Goal: Task Accomplishment & Management: Complete application form

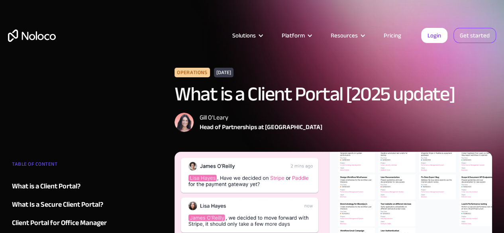
click at [473, 37] on link "Get started" at bounding box center [474, 35] width 43 height 15
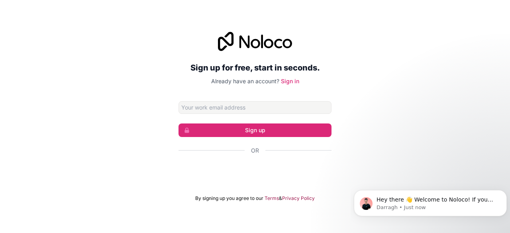
click at [397, 105] on div "Sign up for free, start in seconds. Already have an account? Sign in Sign up Or…" at bounding box center [255, 117] width 510 height 192
click at [398, 73] on div "Sign up for free, start in seconds. Already have an account? Sign in Sign up Or…" at bounding box center [255, 117] width 510 height 192
click at [227, 109] on input "Email address" at bounding box center [255, 107] width 153 height 13
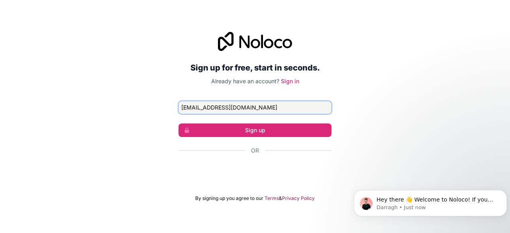
type input "mdamein371@gmail.com"
click button "Sign up" at bounding box center [255, 131] width 153 height 14
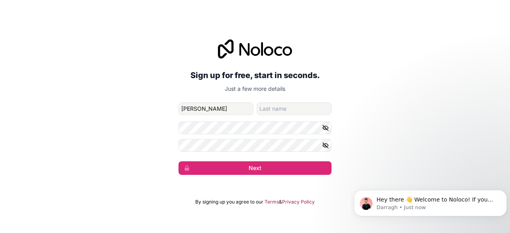
type input "mohamed saed"
click at [265, 107] on input "family-name" at bounding box center [294, 108] width 75 height 13
type input "jama"
click at [322, 129] on icon "button" at bounding box center [325, 127] width 7 height 7
click at [323, 129] on icon "button" at bounding box center [325, 127] width 7 height 7
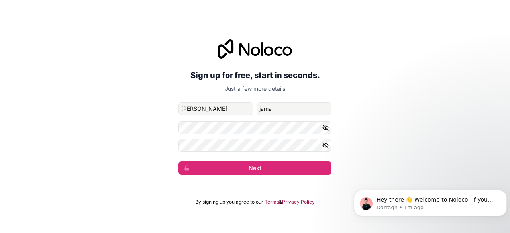
click at [323, 129] on icon "button" at bounding box center [325, 127] width 7 height 7
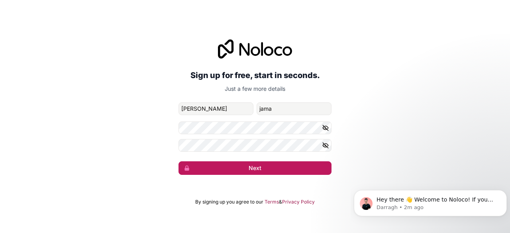
click at [260, 163] on button "Next" at bounding box center [255, 168] width 153 height 14
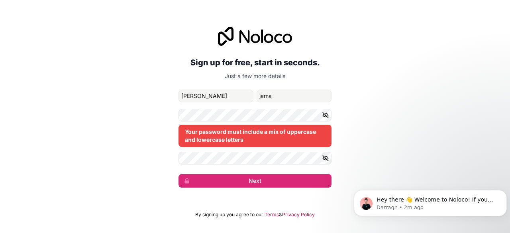
click at [292, 148] on form "mdamein371@gmail.com mohamed saed jama Your password must include a mix of uppe…" at bounding box center [255, 139] width 153 height 98
click at [328, 115] on icon "button" at bounding box center [325, 115] width 7 height 7
click at [322, 158] on icon "button" at bounding box center [325, 158] width 7 height 7
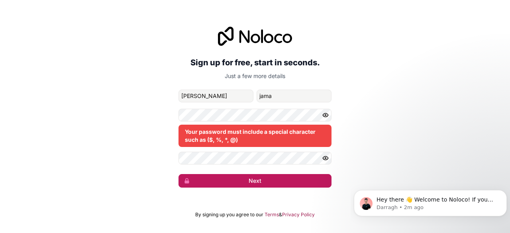
click at [245, 181] on button "Next" at bounding box center [255, 181] width 153 height 14
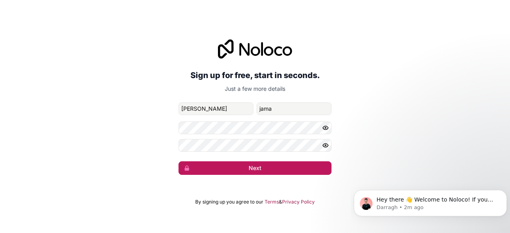
click at [252, 163] on button "Next" at bounding box center [255, 168] width 153 height 14
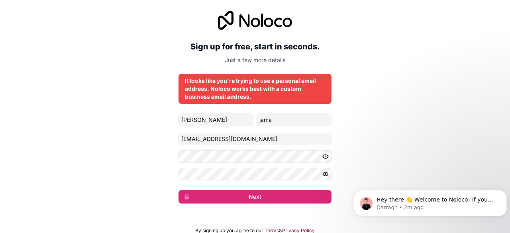
click at [259, 76] on div "It looks like you're trying to use a personal email address. Noloco works best …" at bounding box center [255, 89] width 153 height 30
drag, startPoint x: 259, startPoint y: 76, endPoint x: 266, endPoint y: 78, distance: 7.0
click at [260, 76] on div "It looks like you're trying to use a personal email address. Noloco works best …" at bounding box center [255, 89] width 153 height 30
click at [322, 94] on div "It looks like you're trying to use a personal email address. Noloco works best …" at bounding box center [255, 89] width 140 height 24
click at [412, 89] on div "Sign up for free, start in seconds. Just a few more details It looks like you'r…" at bounding box center [255, 107] width 510 height 215
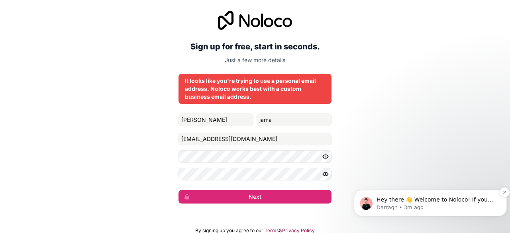
click at [461, 205] on p "Darragh • 3m ago" at bounding box center [437, 207] width 120 height 7
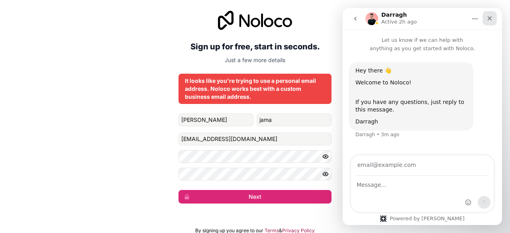
click at [489, 18] on icon "Close" at bounding box center [490, 18] width 6 height 6
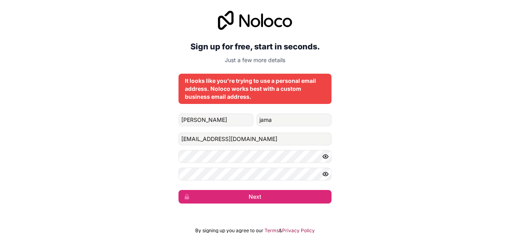
click at [327, 171] on icon "button" at bounding box center [325, 174] width 7 height 7
click at [328, 155] on icon "button" at bounding box center [326, 157] width 6 height 4
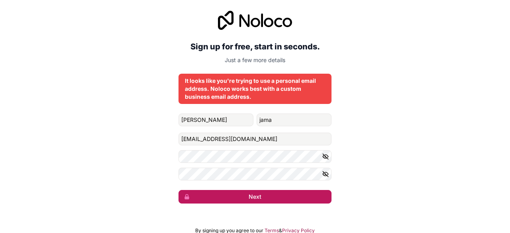
click at [268, 197] on button "Next" at bounding box center [255, 197] width 153 height 14
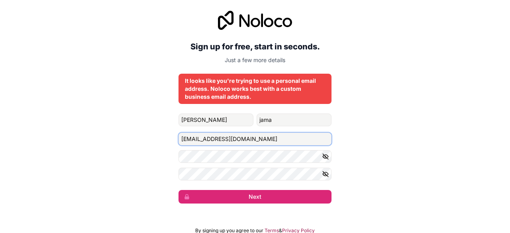
click at [213, 139] on input "mdamein371@gmail.com" at bounding box center [255, 139] width 153 height 13
click at [270, 143] on input "saedjama@iut-dhakagmail.com" at bounding box center [255, 139] width 153 height 13
click at [260, 135] on input "saedjama@iut-dhaka.edu" at bounding box center [255, 139] width 153 height 13
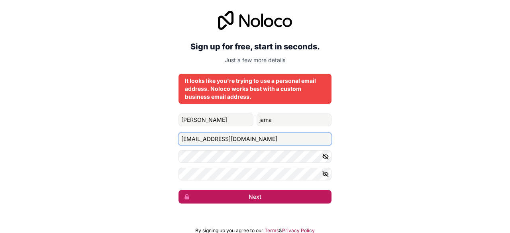
type input "saedjama@iut-dhaka.edu"
click at [247, 198] on button "Next" at bounding box center [255, 197] width 153 height 14
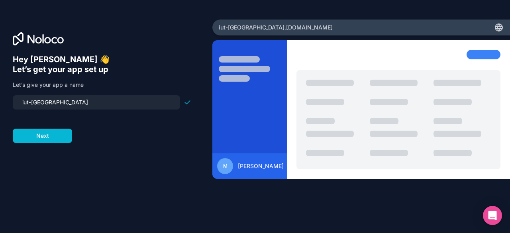
click at [215, 195] on div "m mohamed saed jama" at bounding box center [361, 127] width 298 height 174
click at [139, 124] on form "iut-dhaka Next" at bounding box center [102, 119] width 179 height 48
click at [96, 103] on input "iut-dhaka" at bounding box center [97, 102] width 158 height 11
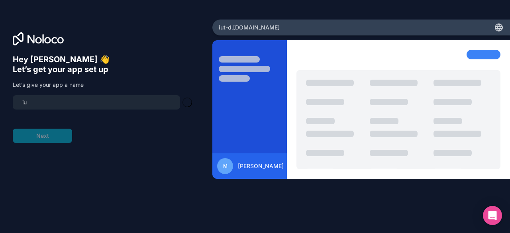
type input "i"
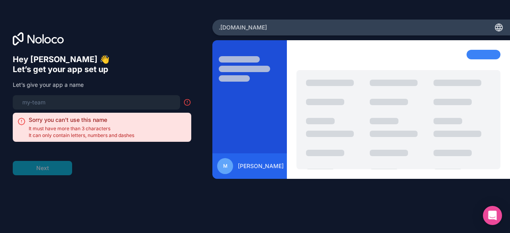
type input "l"
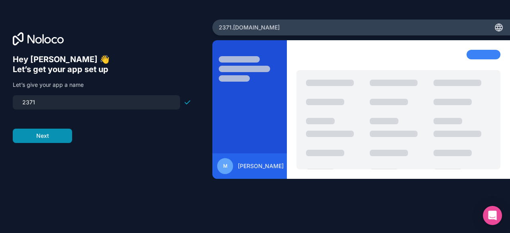
type input "2371"
click at [47, 138] on button "Next" at bounding box center [42, 136] width 59 height 14
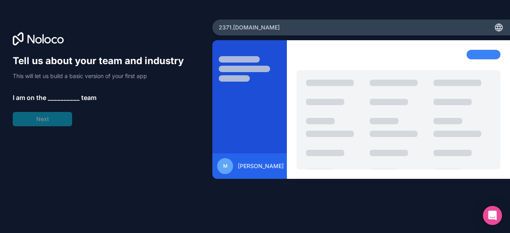
click at [143, 102] on div "Tell us about your team and industry This will let us build a basic version of …" at bounding box center [102, 91] width 179 height 72
click at [308, 126] on div at bounding box center [398, 119] width 204 height 99
click at [485, 53] on div at bounding box center [484, 55] width 34 height 10
click at [499, 25] on icon at bounding box center [499, 28] width 10 height 10
click at [283, 24] on div "2371 .noloco.co" at bounding box center [361, 28] width 298 height 16
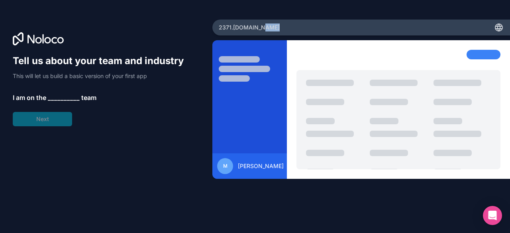
click at [281, 26] on div "2371 .noloco.co" at bounding box center [361, 28] width 298 height 16
click at [31, 114] on div "Tell us about your team and industry This will let us build a basic version of …" at bounding box center [102, 91] width 179 height 72
click at [64, 84] on div "Tell us about your team and industry This will let us build a basic version of …" at bounding box center [102, 91] width 179 height 72
click at [67, 94] on span "__________" at bounding box center [64, 98] width 32 height 10
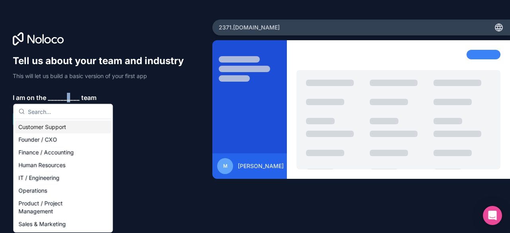
drag, startPoint x: 69, startPoint y: 96, endPoint x: 73, endPoint y: 97, distance: 4.8
click at [71, 97] on span "__________" at bounding box center [64, 98] width 32 height 10
click at [77, 98] on span "__________" at bounding box center [64, 98] width 32 height 10
click at [78, 98] on span "__________" at bounding box center [64, 98] width 32 height 10
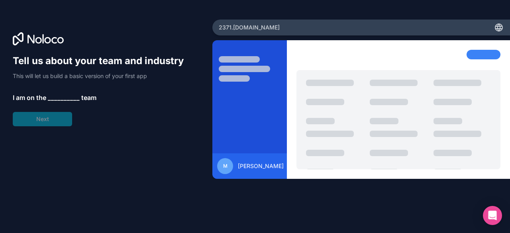
click at [78, 98] on span "__________" at bounding box center [64, 98] width 32 height 10
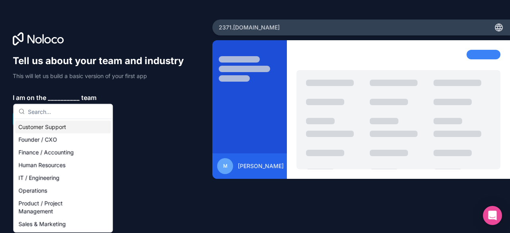
click at [78, 98] on span "__________" at bounding box center [64, 98] width 32 height 10
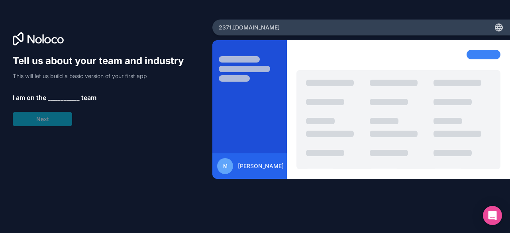
click at [70, 93] on span "__________" at bounding box center [64, 98] width 32 height 10
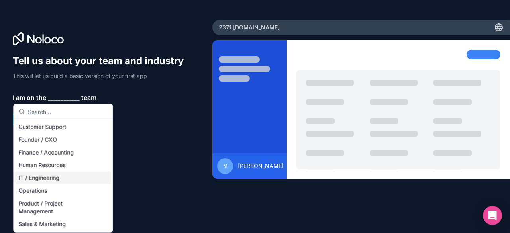
click at [61, 176] on div "IT / Engineering" at bounding box center [63, 178] width 96 height 13
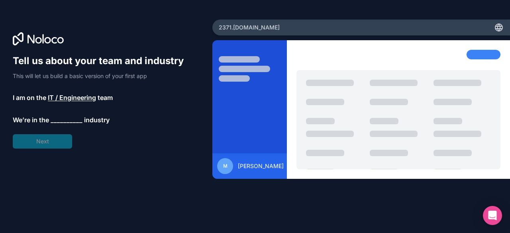
click at [72, 98] on span "IT / Engineering" at bounding box center [72, 98] width 48 height 10
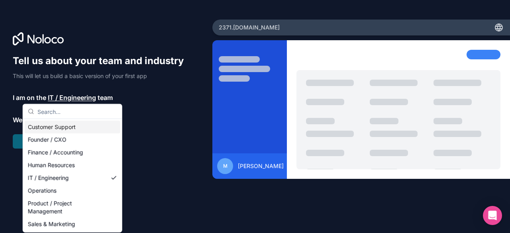
click at [162, 143] on div "Tell us about your team and industry This will let us build a basic version of …" at bounding box center [102, 102] width 179 height 94
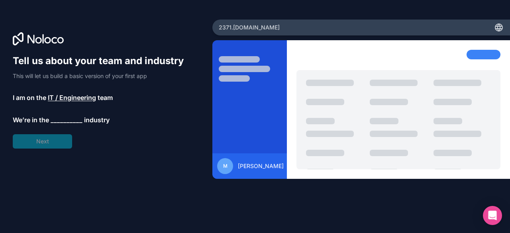
click at [63, 118] on span "__________" at bounding box center [67, 120] width 32 height 10
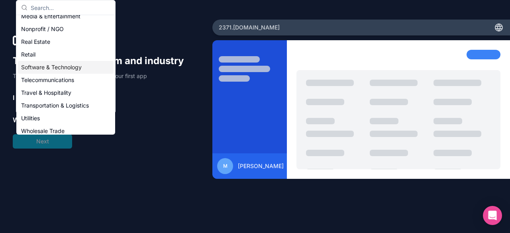
scroll to position [159, 0]
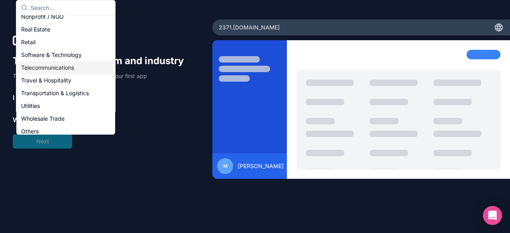
click at [57, 66] on div "Telecommunications" at bounding box center [66, 67] width 96 height 13
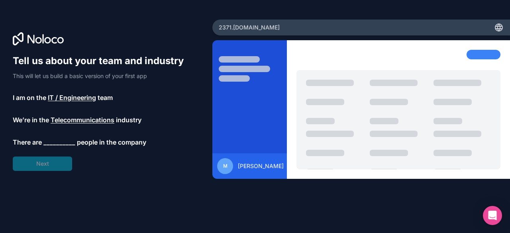
click at [55, 140] on span "__________" at bounding box center [59, 142] width 32 height 10
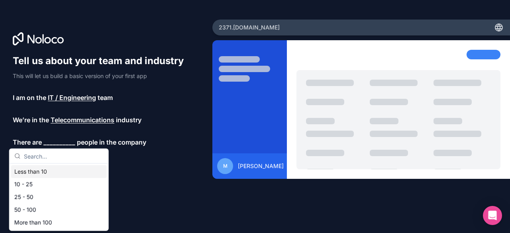
click at [142, 177] on div "Tell us about your team and industry This will let us build a basic version of …" at bounding box center [106, 128] width 187 height 147
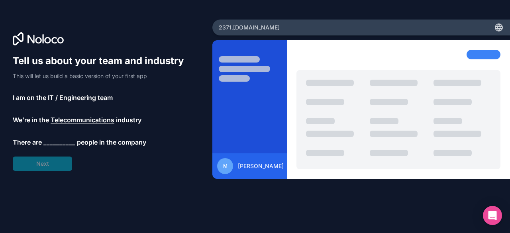
click at [77, 135] on div "Tell us about your team and industry This will let us build a basic version of …" at bounding box center [102, 113] width 179 height 116
click at [61, 138] on span "__________" at bounding box center [59, 142] width 32 height 10
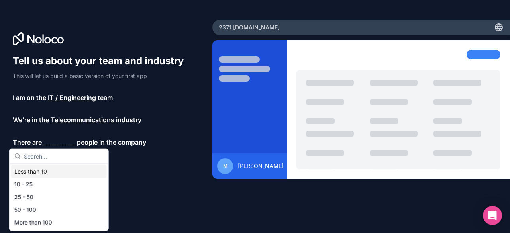
click at [21, 170] on div "Less than 10" at bounding box center [59, 171] width 96 height 13
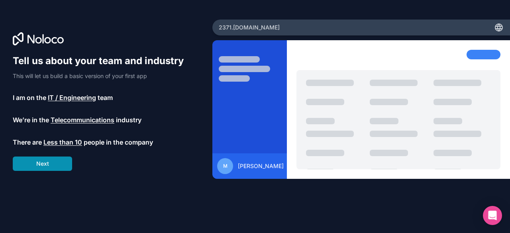
click at [58, 167] on button "Next" at bounding box center [42, 164] width 59 height 14
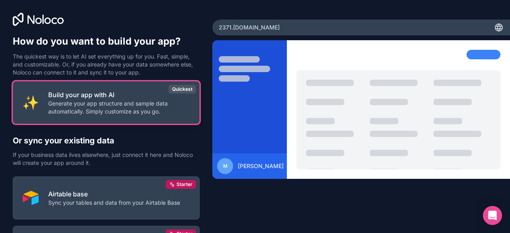
click at [126, 104] on p "Generate your app structure and sample data automatically. Simply customize as …" at bounding box center [118, 108] width 141 height 16
click at [103, 110] on p "Generate your app structure and sample data automatically. Simply customize as …" at bounding box center [118, 108] width 141 height 16
click at [180, 90] on div "Quickest" at bounding box center [182, 89] width 27 height 9
click at [174, 88] on div "Quickest" at bounding box center [182, 89] width 27 height 9
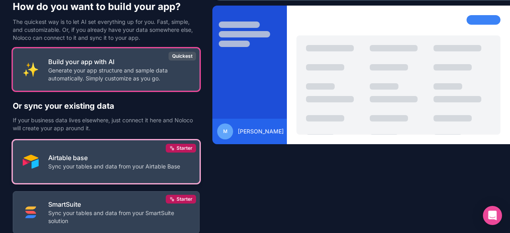
scroll to position [88, 0]
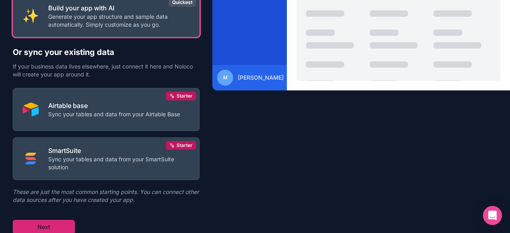
click at [54, 221] on button "Next" at bounding box center [44, 227] width 62 height 14
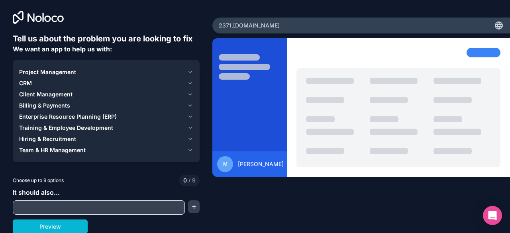
scroll to position [2, 0]
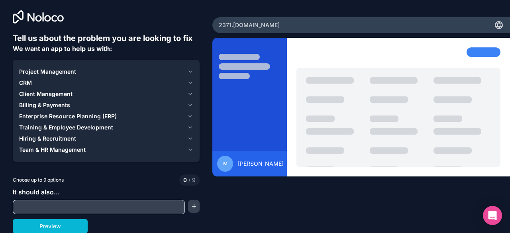
click at [63, 72] on span "Project Management" at bounding box center [47, 72] width 57 height 8
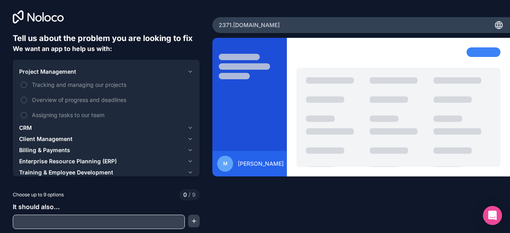
click at [101, 75] on div "Project Management" at bounding box center [101, 72] width 165 height 8
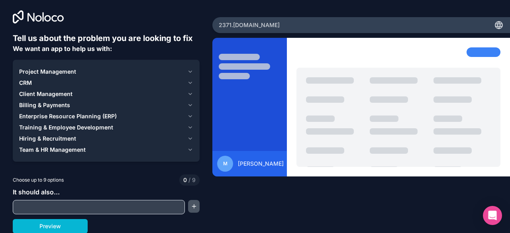
click at [189, 205] on button "button" at bounding box center [194, 206] width 12 height 13
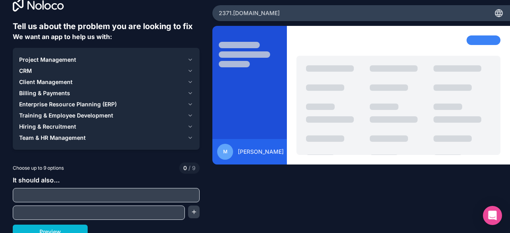
scroll to position [20, 0]
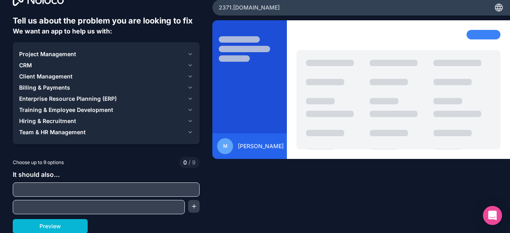
click at [82, 196] on div at bounding box center [106, 190] width 187 height 14
click at [75, 188] on input "text" at bounding box center [106, 189] width 183 height 11
type input "NEW APP"
click at [125, 202] on input "text" at bounding box center [99, 207] width 168 height 11
click at [137, 207] on input "text" at bounding box center [99, 207] width 168 height 11
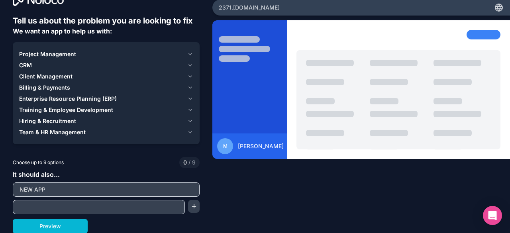
click at [57, 208] on input "text" at bounding box center [99, 207] width 168 height 11
type input "BUILD"
click at [63, 222] on button "Preview" at bounding box center [50, 226] width 75 height 14
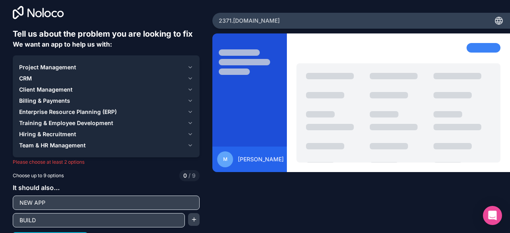
scroll to position [0, 0]
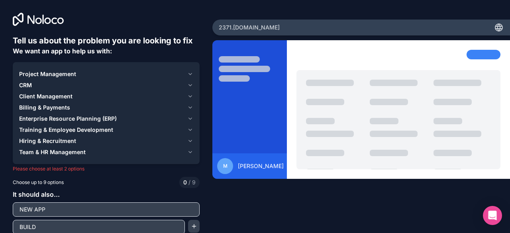
click at [140, 71] on div "Project Management" at bounding box center [101, 74] width 165 height 8
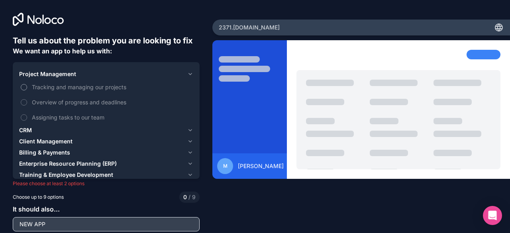
click at [87, 86] on span "Tracking and managing our projects" at bounding box center [112, 87] width 160 height 8
click at [27, 86] on button "Tracking and managing our projects" at bounding box center [24, 87] width 6 height 6
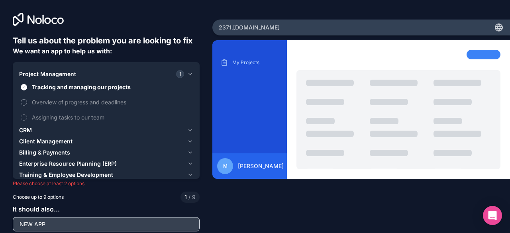
click at [81, 105] on span "Overview of progress and deadlines" at bounding box center [112, 102] width 160 height 8
click at [27, 105] on button "Overview of progress and deadlines" at bounding box center [24, 102] width 6 height 6
click at [79, 86] on span "Tracking and managing our projects" at bounding box center [112, 87] width 160 height 8
click at [27, 86] on button "Tracking and managing our projects" at bounding box center [24, 87] width 6 height 6
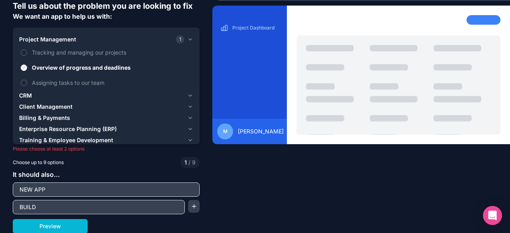
click at [42, 106] on span "Client Management" at bounding box center [45, 107] width 53 height 8
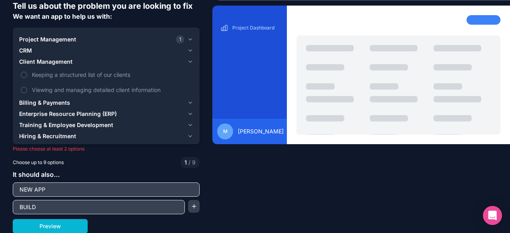
click at [80, 126] on span "Training & Employee Development" at bounding box center [66, 125] width 94 height 8
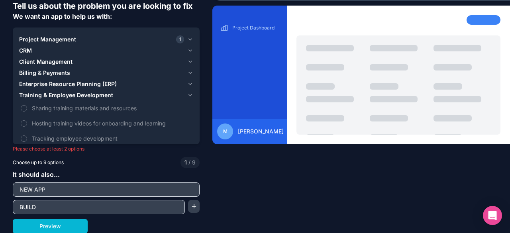
click at [76, 96] on span "Training & Employee Development" at bounding box center [66, 95] width 94 height 8
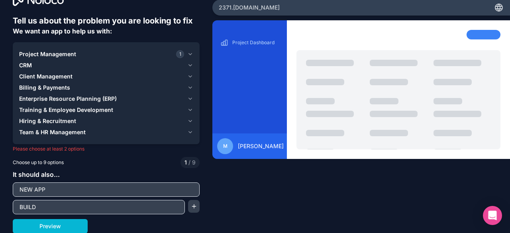
click at [56, 134] on span "Team & HR Management" at bounding box center [52, 132] width 67 height 8
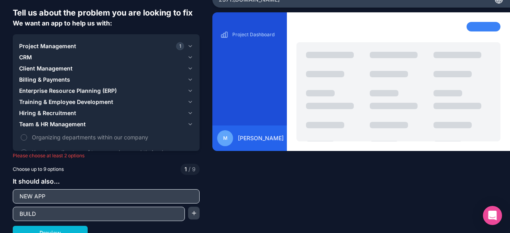
scroll to position [35, 0]
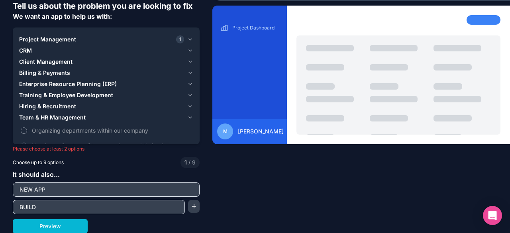
click at [129, 130] on span "Organizing departments within our company" at bounding box center [112, 130] width 160 height 8
click at [27, 130] on button "Organizing departments within our company" at bounding box center [24, 131] width 6 height 6
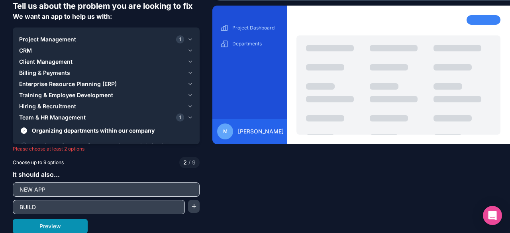
click at [59, 224] on button "Preview" at bounding box center [50, 226] width 75 height 14
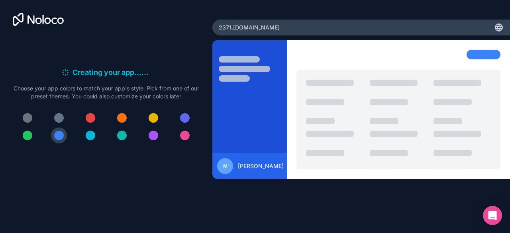
scroll to position [0, 0]
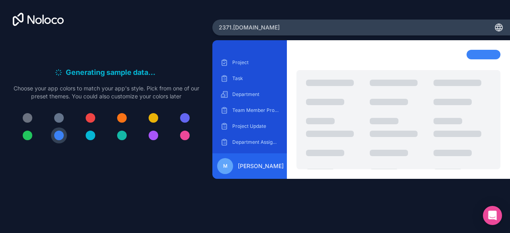
click at [122, 139] on div at bounding box center [122, 136] width 10 height 10
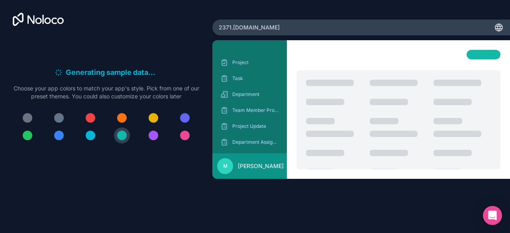
click at [54, 133] on div at bounding box center [59, 136] width 10 height 10
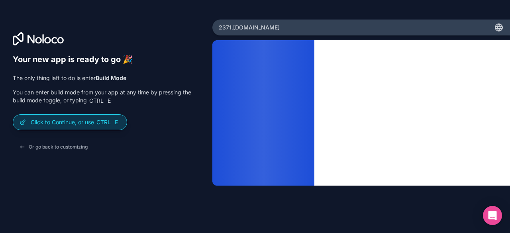
click at [88, 122] on p "Click to Continue, or use Ctrl E" at bounding box center [76, 122] width 90 height 8
